Goal: Check status: Check status

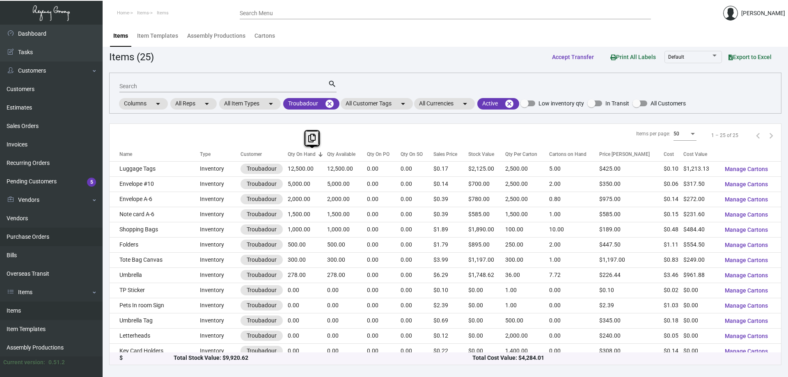
click at [33, 234] on link "Purchase Orders" at bounding box center [51, 237] width 103 height 18
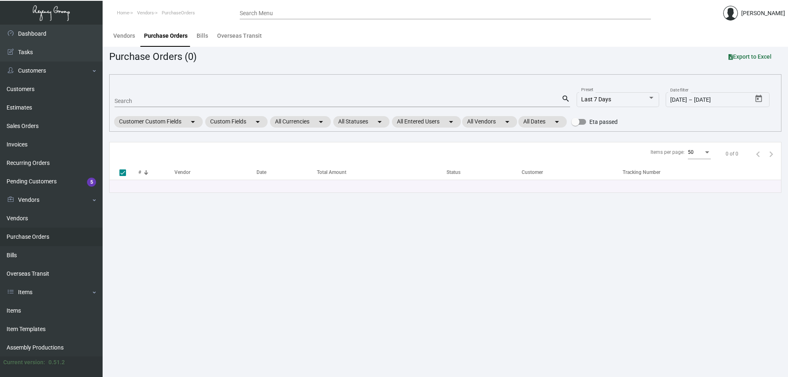
click at [175, 102] on input "Search" at bounding box center [338, 101] width 447 height 7
type input "105503"
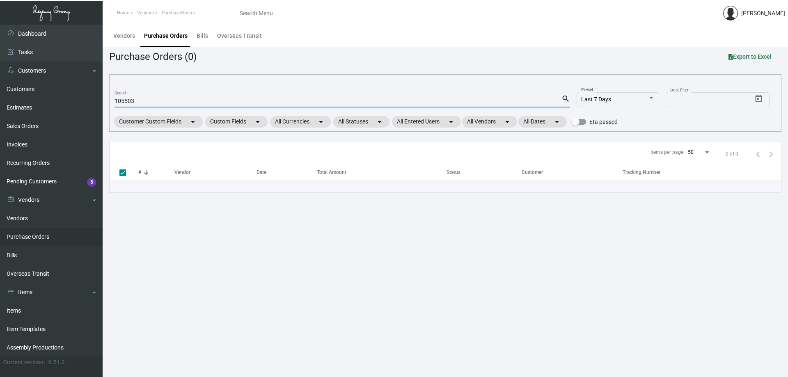
checkbox input "false"
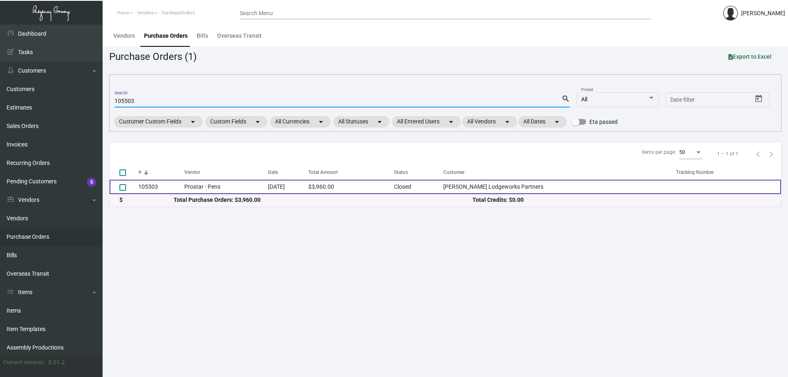
click at [213, 189] on td "Prostar - Pens" at bounding box center [226, 187] width 84 height 14
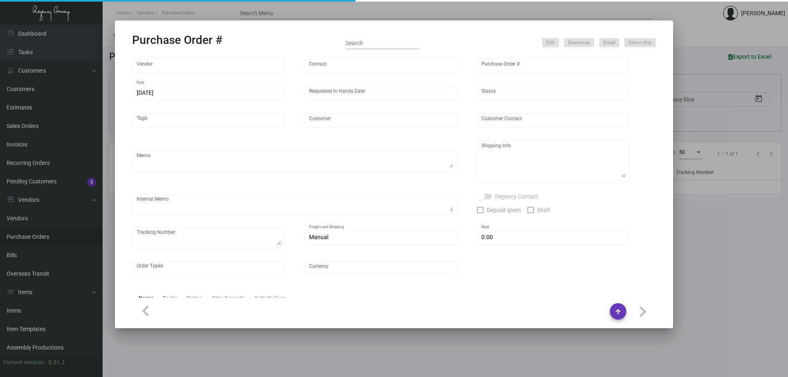
type input "Prostar - Pens"
type input "[PERSON_NAME]"
type input "105503"
type input "[DATE]"
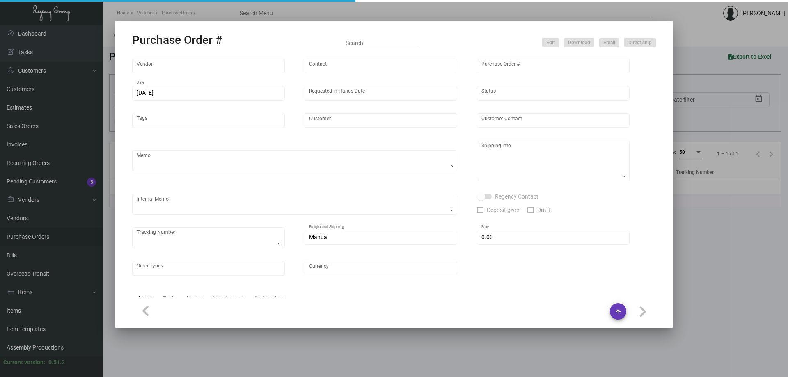
type input "[PERSON_NAME] Lodgeworks Partners"
type textarea "Please ship 30k when the production is ready and wait to receive shipping instr…"
type textarea "Regency Group NJ - [PERSON_NAME] [STREET_ADDRESS]"
type textarea "10k shipping by air"
checkbox input "true"
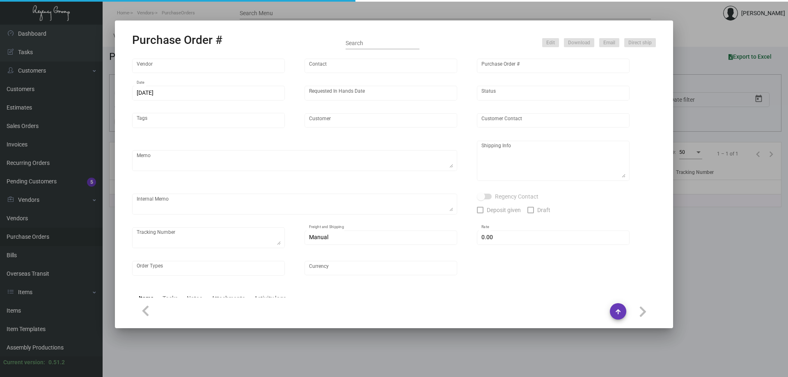
type input "$ 0.00"
type input "United States Dollar $"
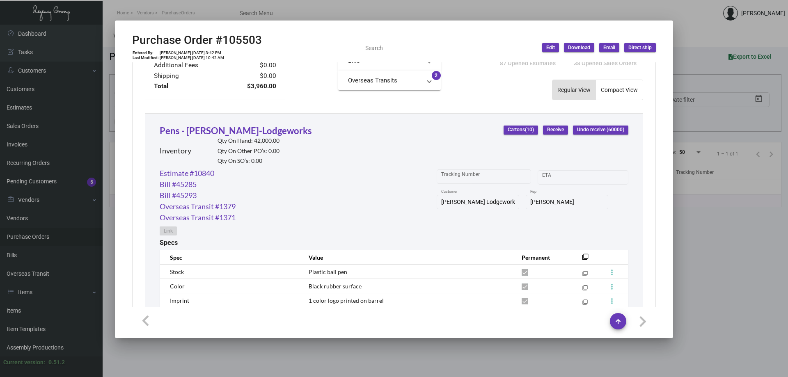
scroll to position [326, 0]
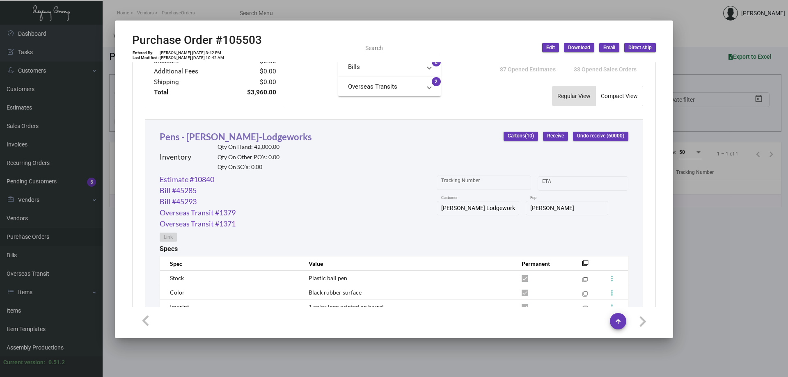
click at [243, 138] on link "Pens - [PERSON_NAME]-Lodgeworks" at bounding box center [236, 136] width 152 height 11
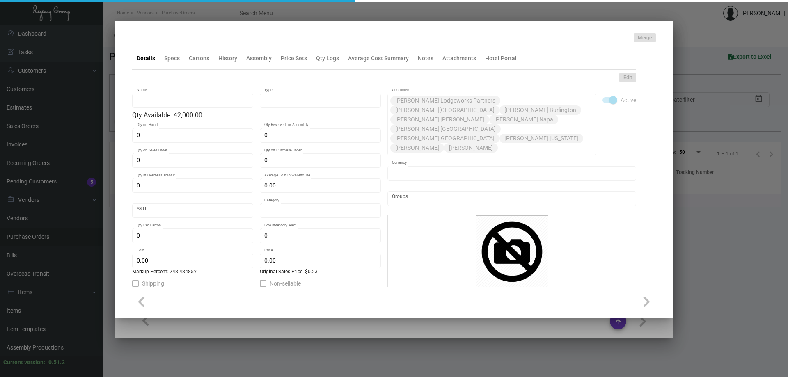
type input "Pens - [PERSON_NAME]-Lodgeworks"
type input "Inventory"
type input "42,000"
type input "$ 0.066"
type input "Standard"
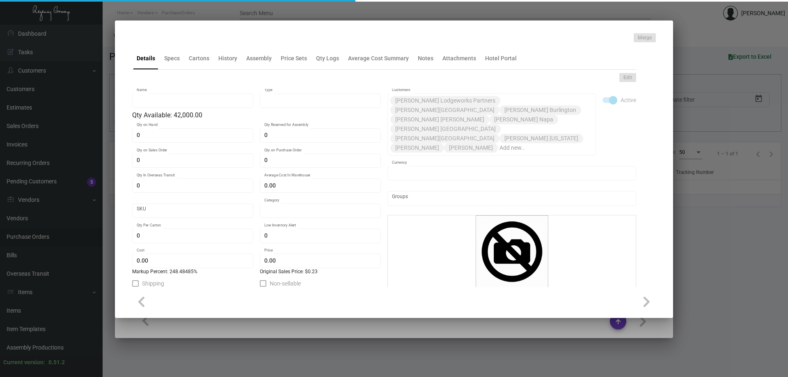
type input "1,000"
type input "20,000"
type input "$ 0.066"
type input "$ 0.23"
type textarea "BIC Pen: Navy color barrel click pen, gold parts and clip, one color logo decor…"
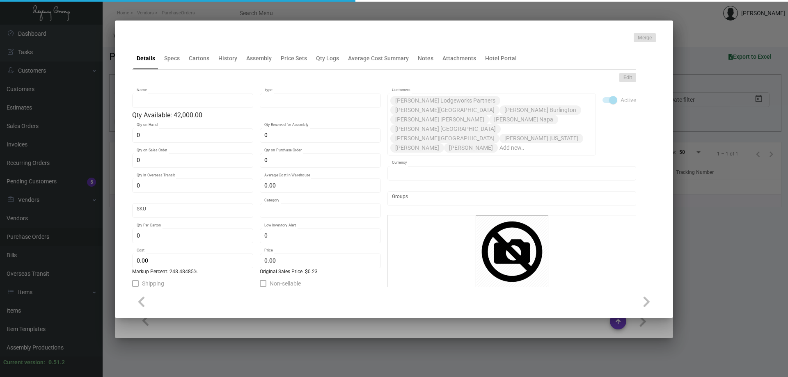
type textarea "BIC Pen: Navy color barrel click pen, gold parts and clip, one color logo decor…"
checkbox input "true"
type input "United States Dollar $"
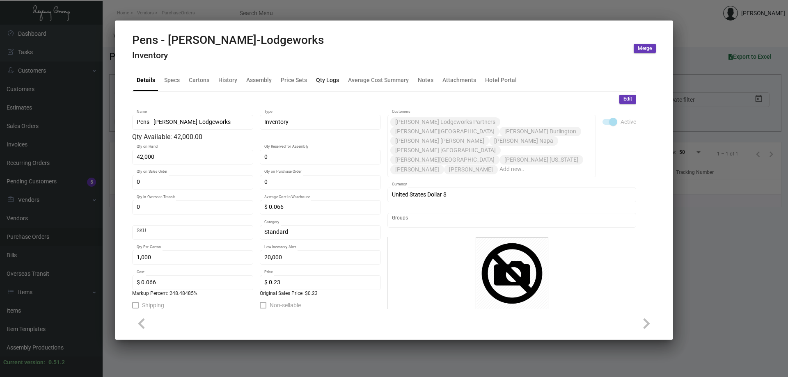
click at [333, 81] on div "Qty Logs" at bounding box center [327, 80] width 23 height 9
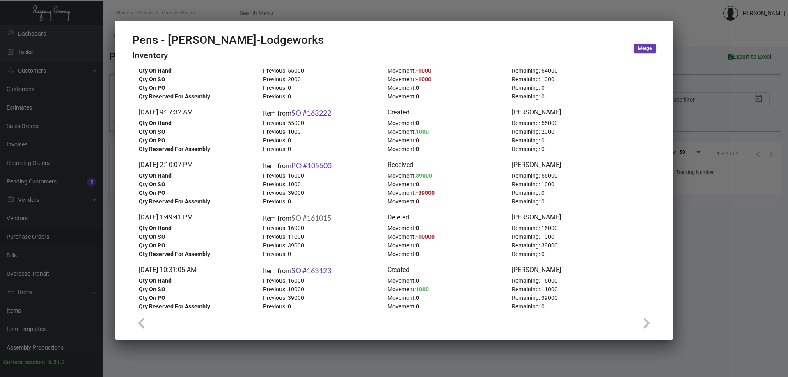
scroll to position [1232, 0]
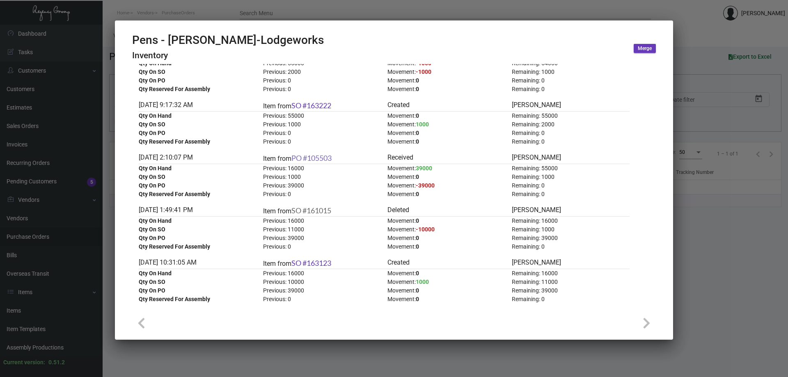
click at [325, 156] on link "PO #105503" at bounding box center [312, 158] width 40 height 9
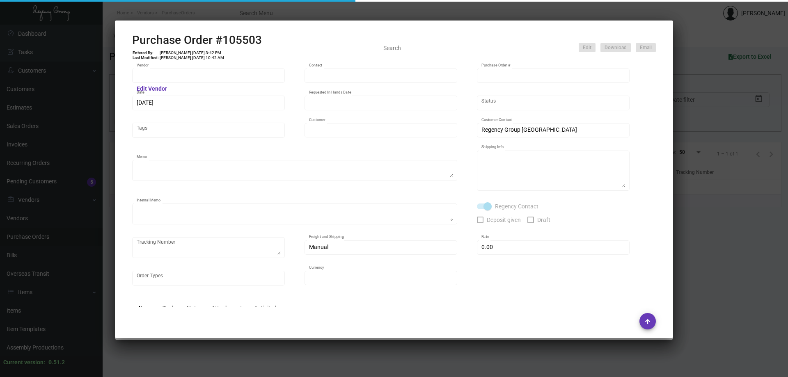
type input "Prostar - Pens"
type input "[PERSON_NAME]"
type input "105503"
type input "[DATE]"
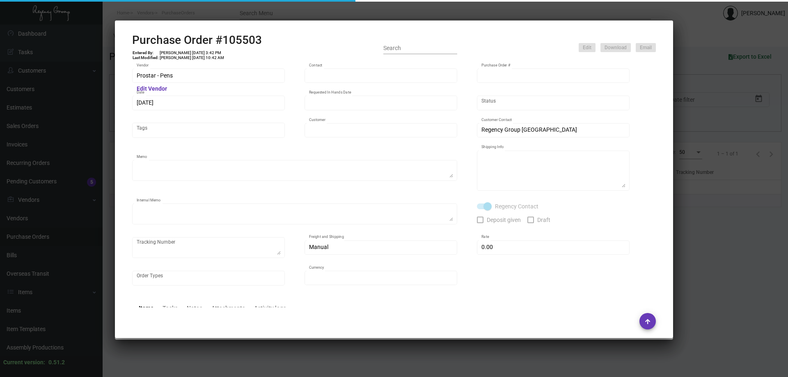
type input "[PERSON_NAME] Lodgeworks Partners"
type textarea "Please ship 30k when the production is ready and wait to receive shipping instr…"
type textarea "Regency Group NJ - [PERSON_NAME] [STREET_ADDRESS]"
type textarea "10k shipping by air"
checkbox input "true"
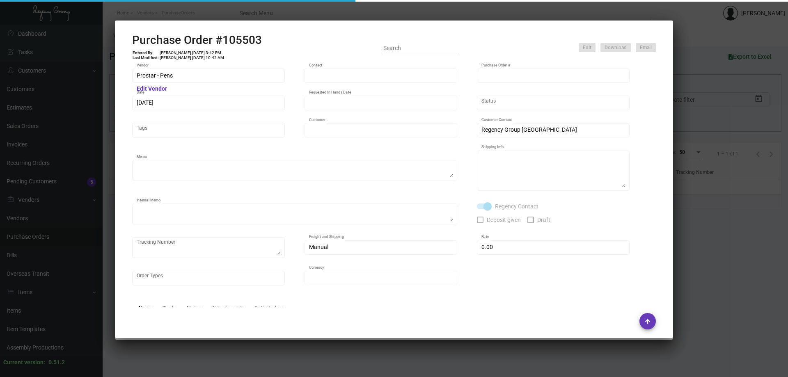
type input "$ 0.00"
type input "United States Dollar $"
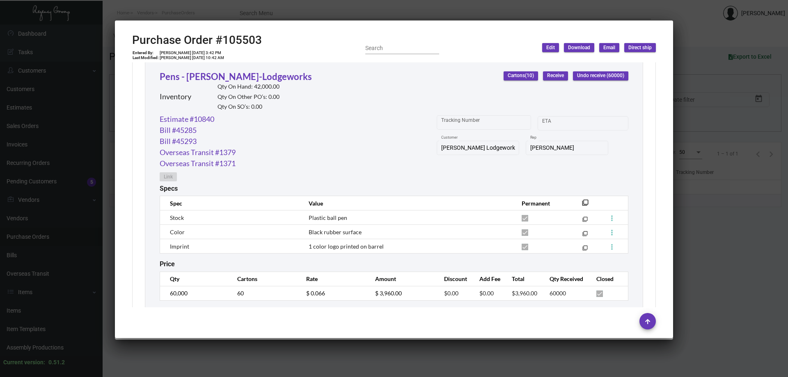
scroll to position [367, 0]
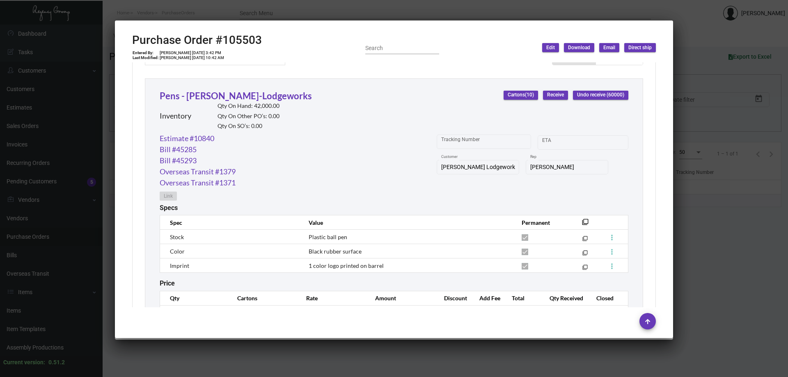
click at [264, 9] on div at bounding box center [394, 188] width 788 height 377
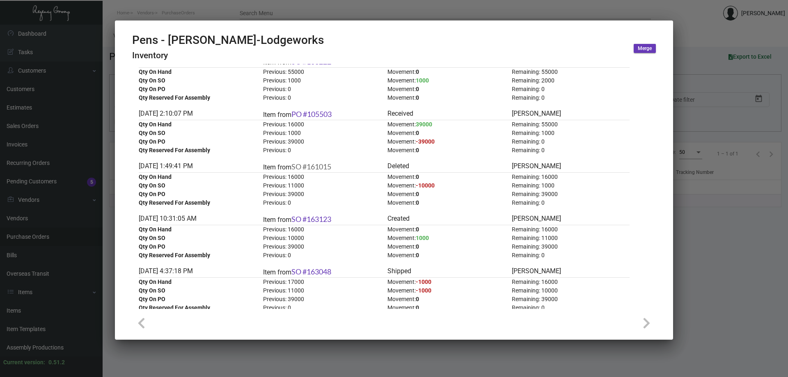
scroll to position [1232, 0]
